Goal: Task Accomplishment & Management: Manage account settings

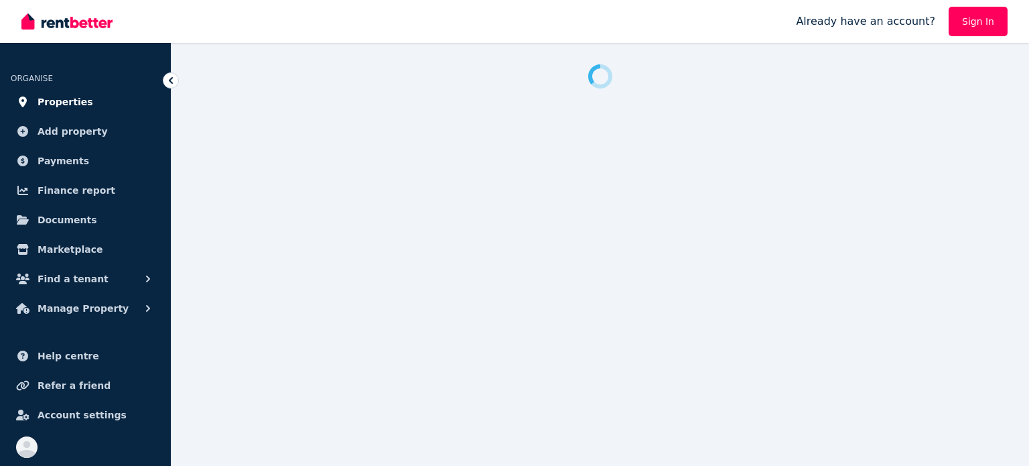
click at [63, 96] on span "Properties" at bounding box center [66, 102] width 56 height 16
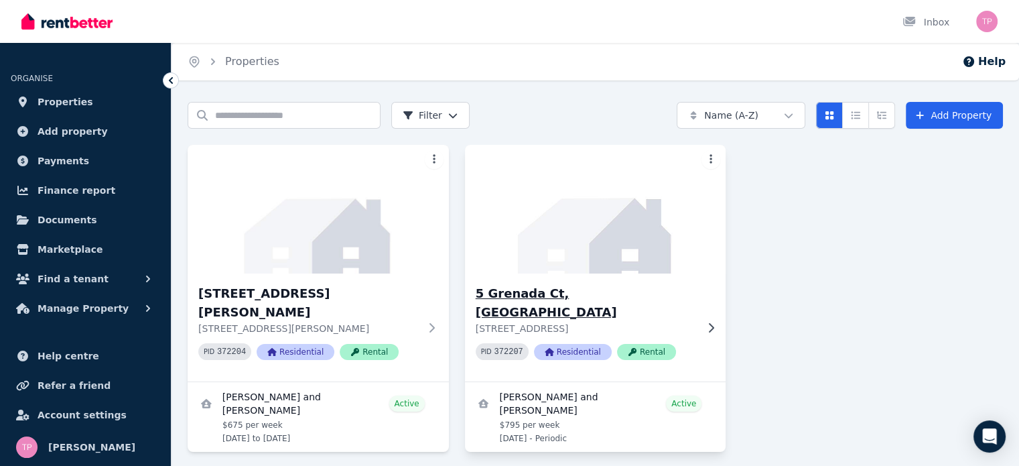
click at [565, 292] on h3 "5 Grenada Ct, [GEOGRAPHIC_DATA]" at bounding box center [586, 303] width 221 height 38
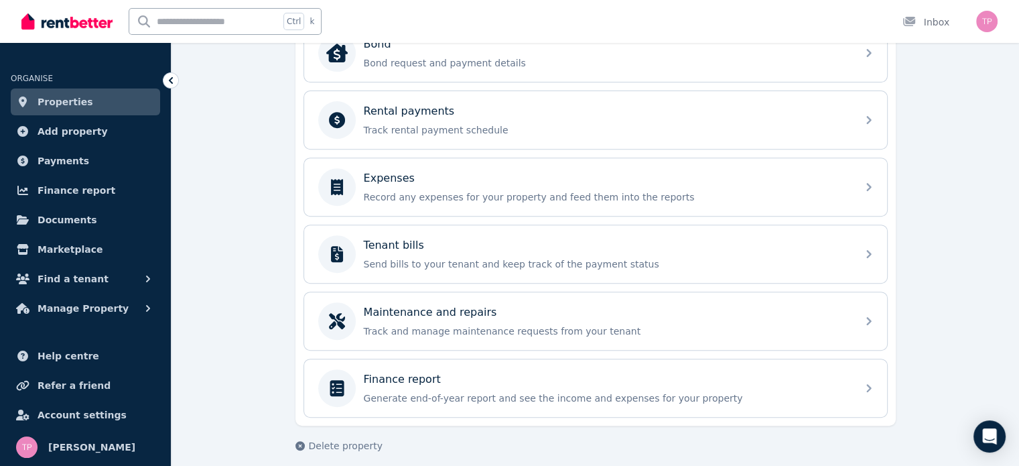
scroll to position [536, 0]
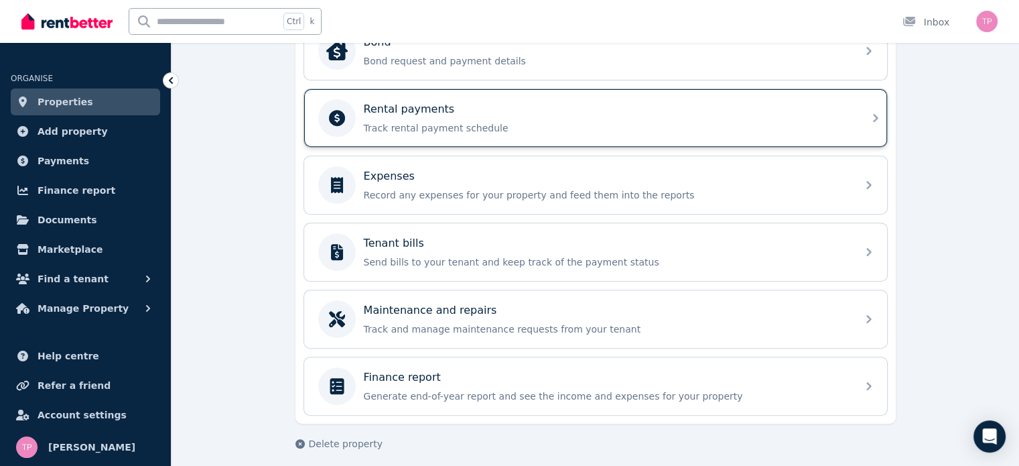
click at [517, 115] on div "Rental payments Track rental payment schedule" at bounding box center [606, 117] width 485 height 33
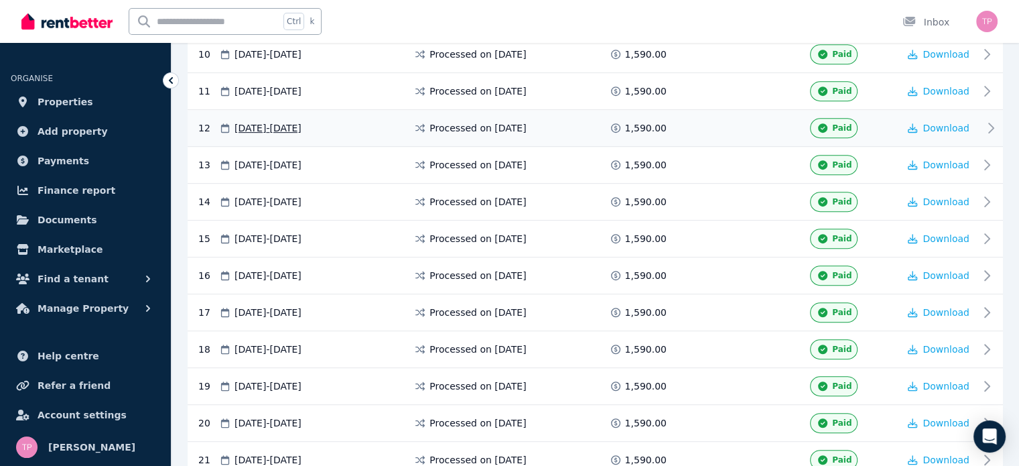
scroll to position [717, 0]
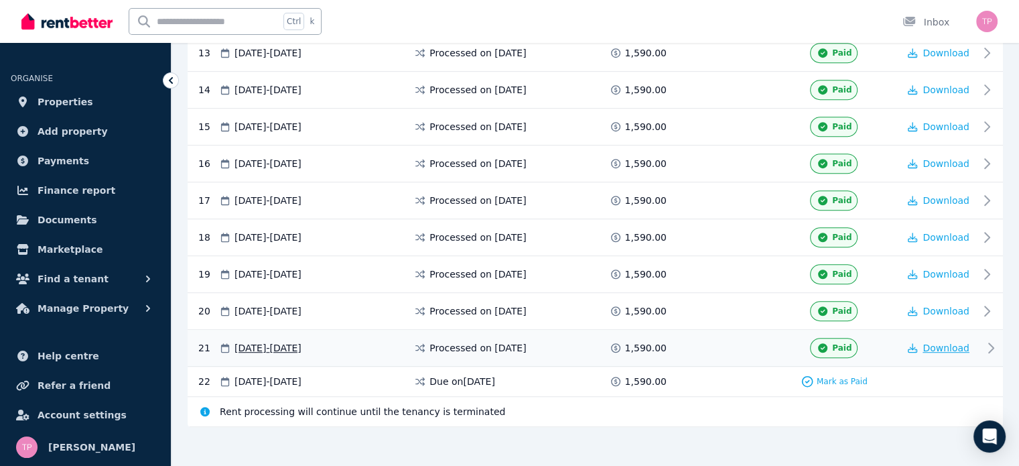
click at [937, 342] on span "Download" at bounding box center [946, 347] width 47 height 11
